Goal: Task Accomplishment & Management: Manage account settings

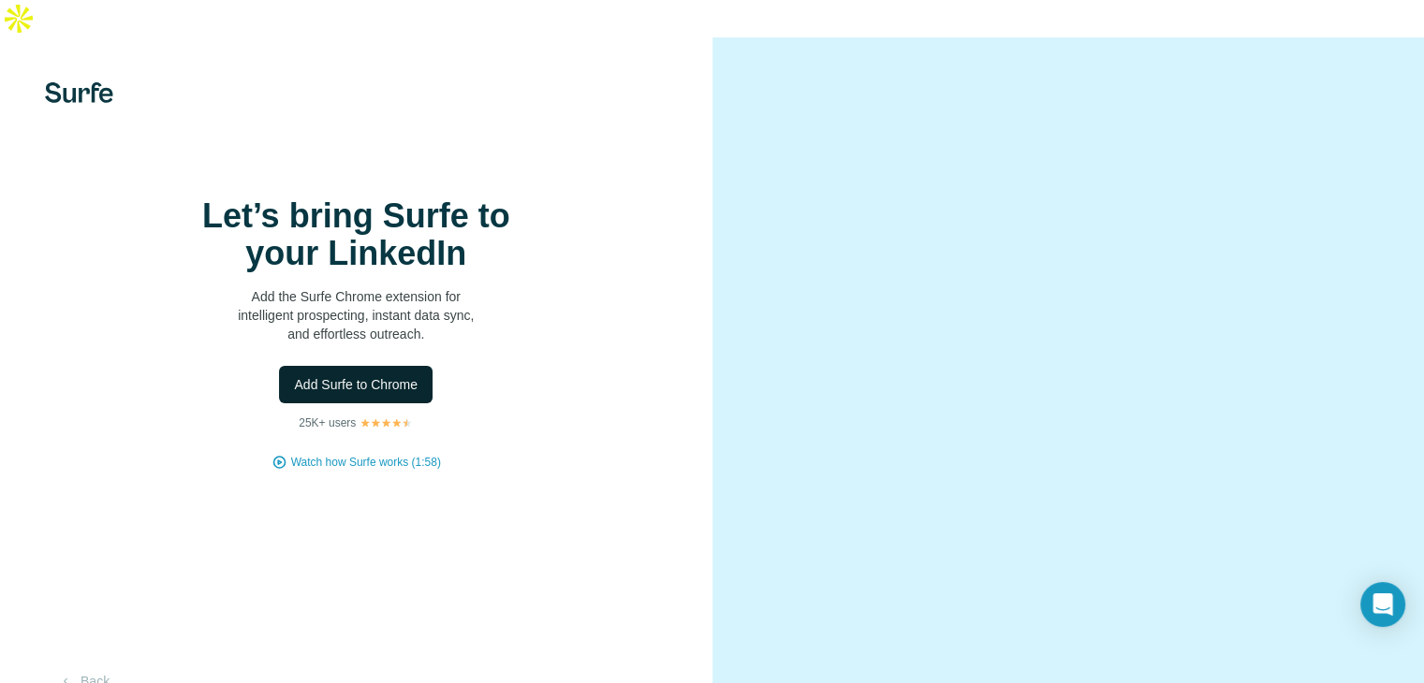
click at [390, 390] on span "Add Surfe to Chrome" at bounding box center [356, 384] width 124 height 19
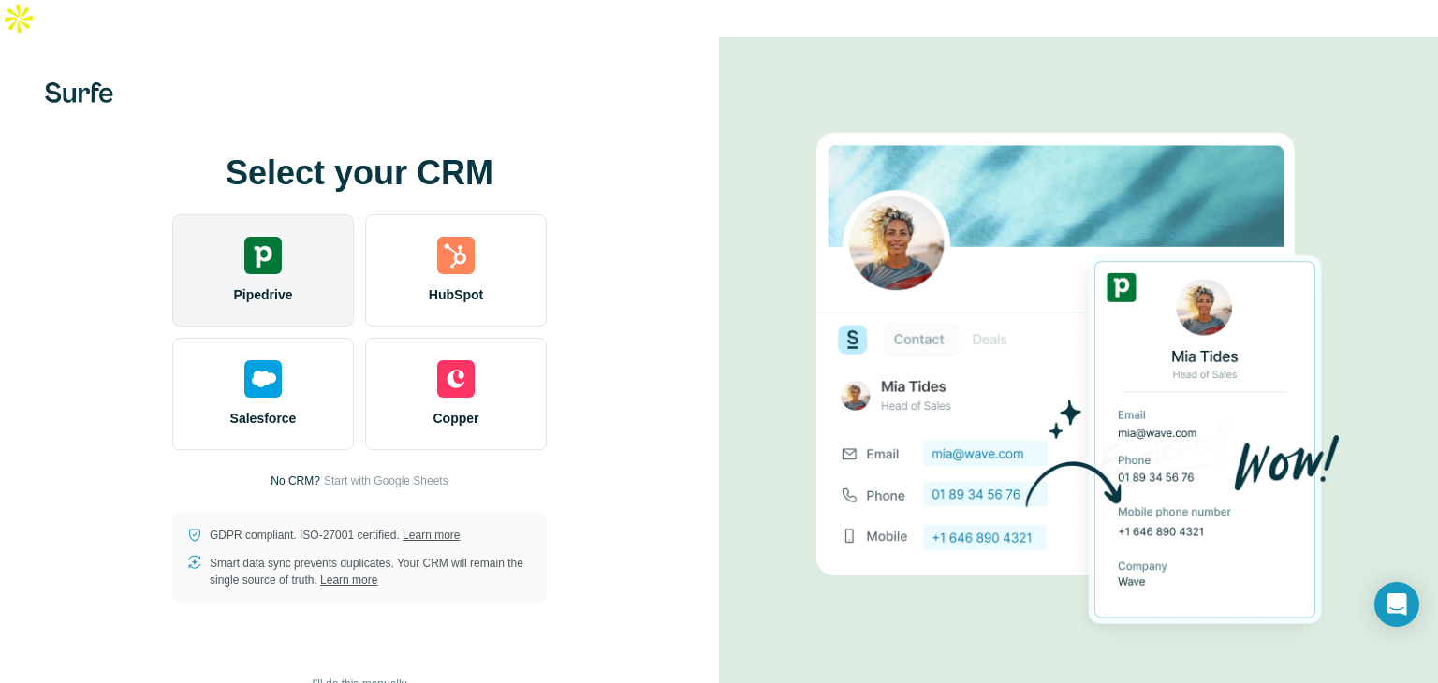
click at [285, 240] on div "Pipedrive" at bounding box center [263, 270] width 182 height 112
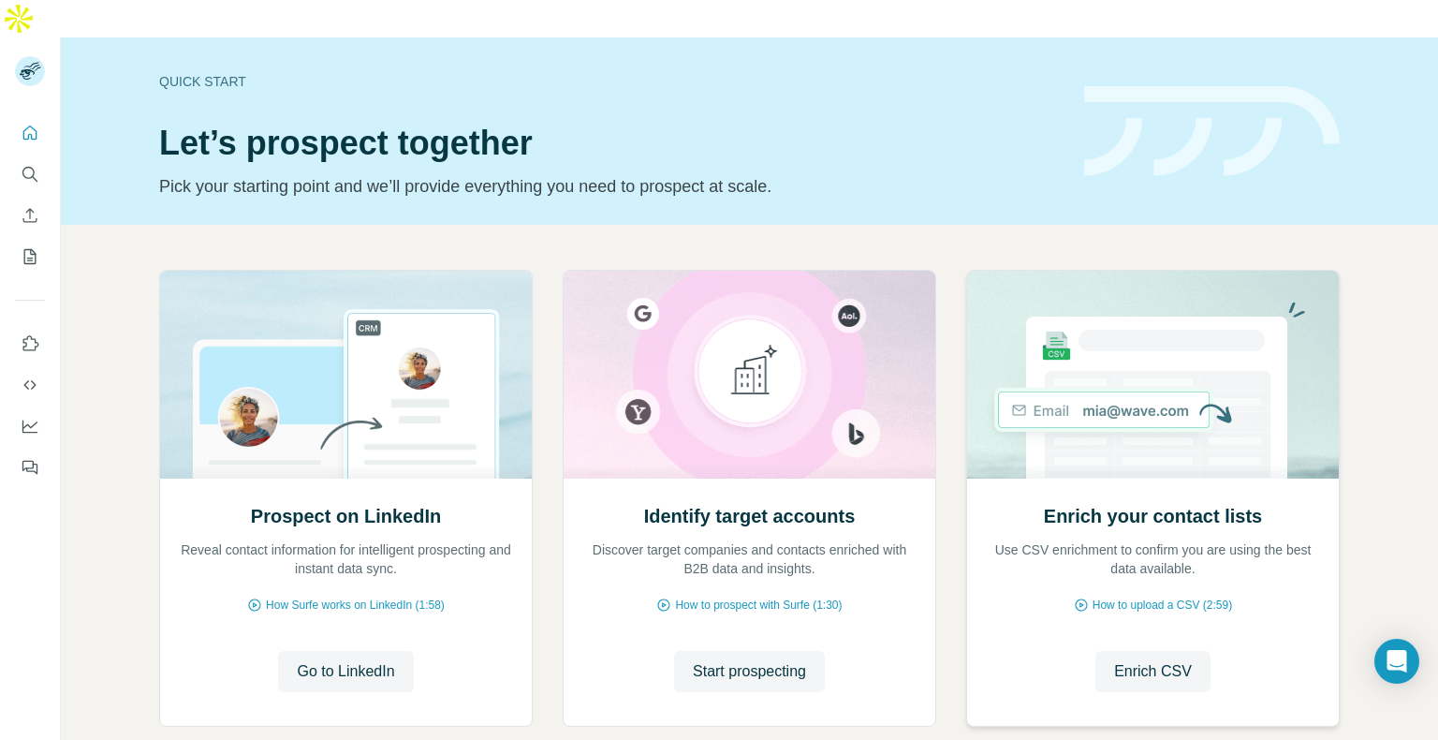
scroll to position [68, 0]
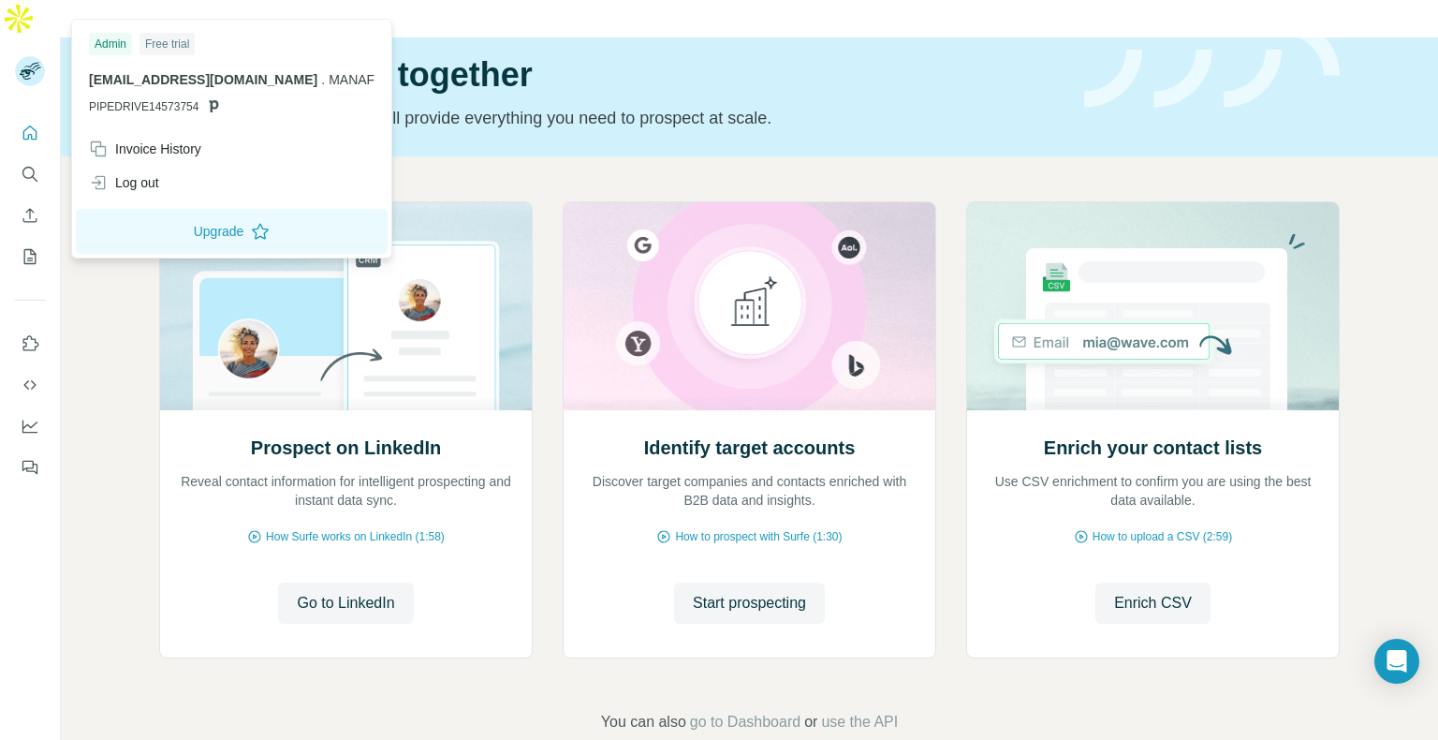
click at [131, 100] on span "PIPEDRIVE14573754" at bounding box center [144, 106] width 110 height 17
click at [172, 51] on div "Free trial" at bounding box center [167, 44] width 55 height 22
click at [116, 43] on div "Admin" at bounding box center [110, 44] width 43 height 22
click at [174, 231] on button "Upgrade" at bounding box center [232, 231] width 312 height 45
click at [30, 56] on rect at bounding box center [30, 71] width 30 height 30
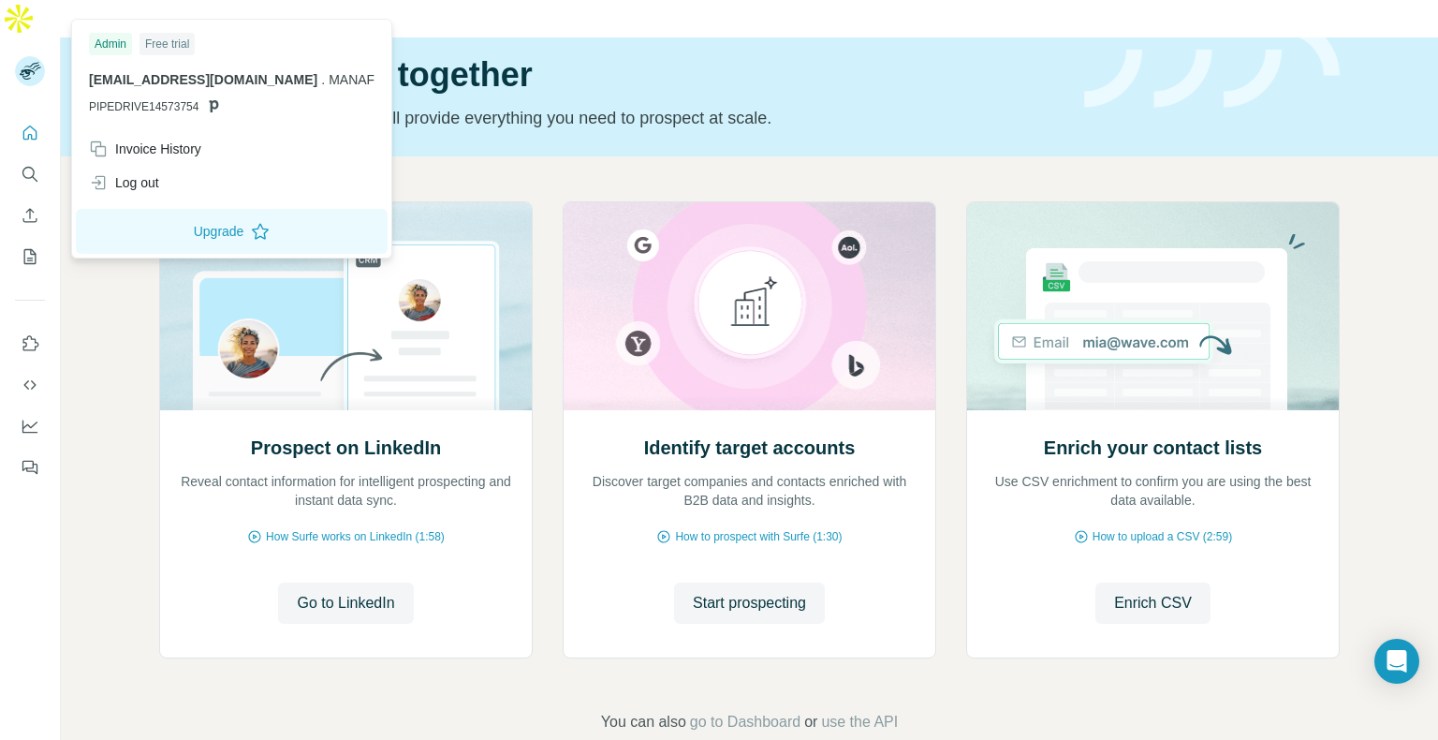
click at [208, 102] on icon at bounding box center [213, 105] width 15 height 15
click at [178, 164] on div "Invoice History" at bounding box center [232, 149] width 308 height 34
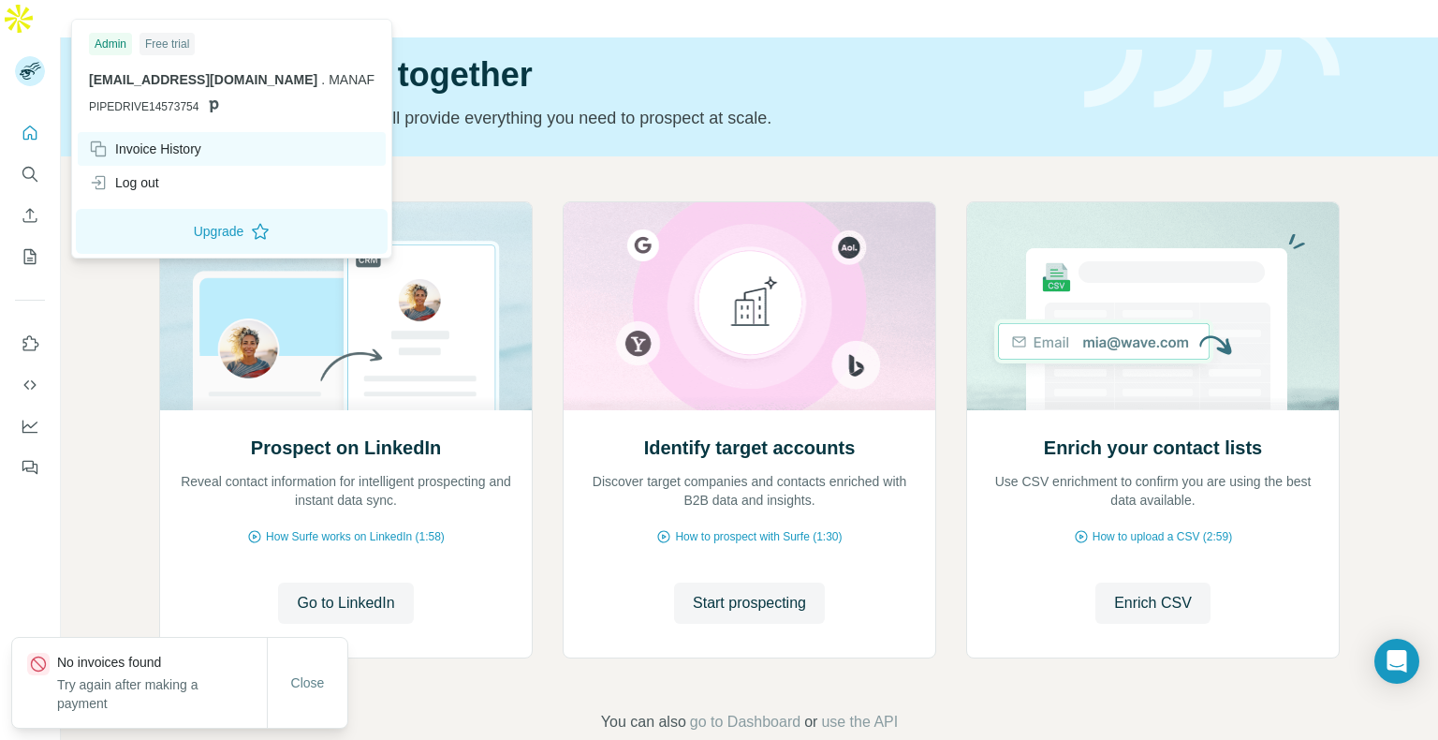
click at [178, 164] on div "Invoice History" at bounding box center [232, 149] width 308 height 34
click at [389, 670] on div "Prospect on LinkedIn Reveal contact information for intelligent prospecting and…" at bounding box center [749, 467] width 1377 height 622
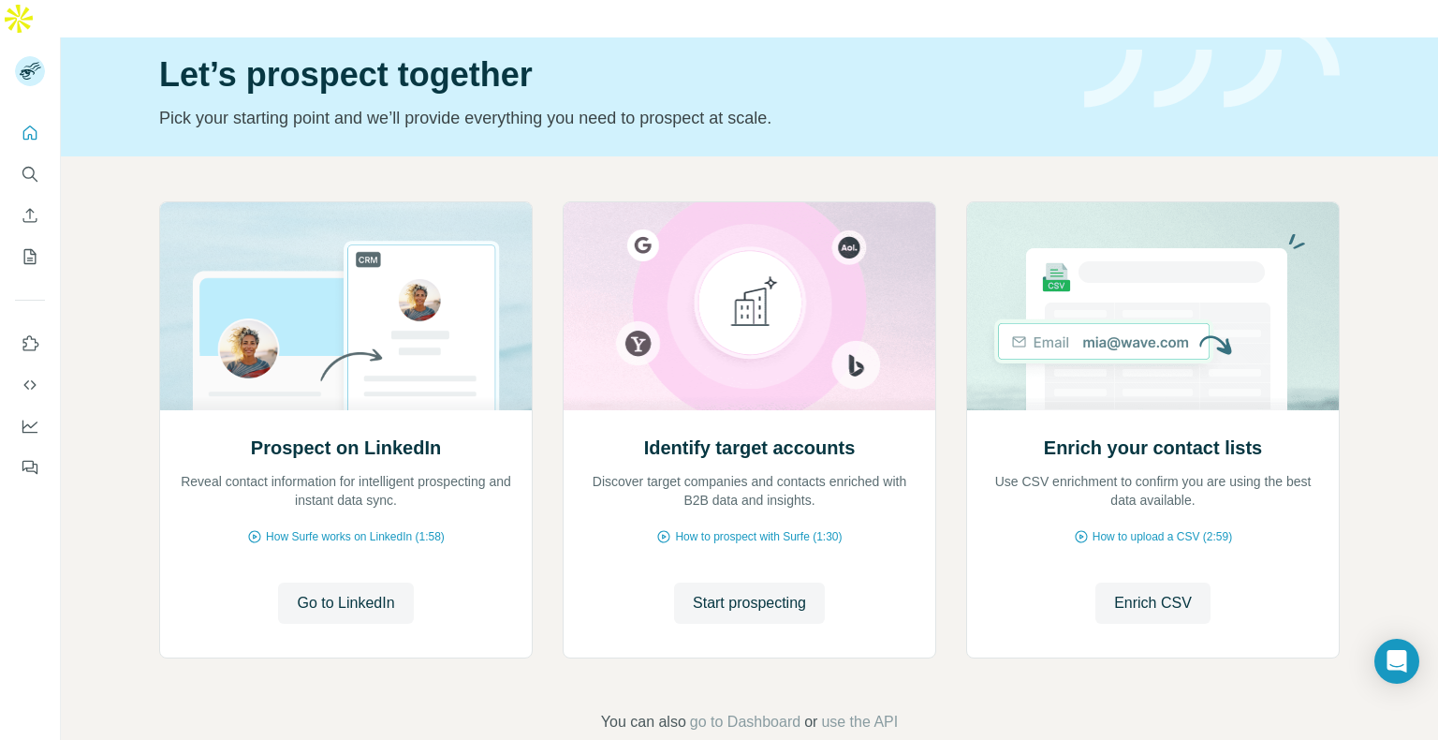
click at [37, 37] on img at bounding box center [18, 18] width 37 height 37
